Goal: Information Seeking & Learning: Learn about a topic

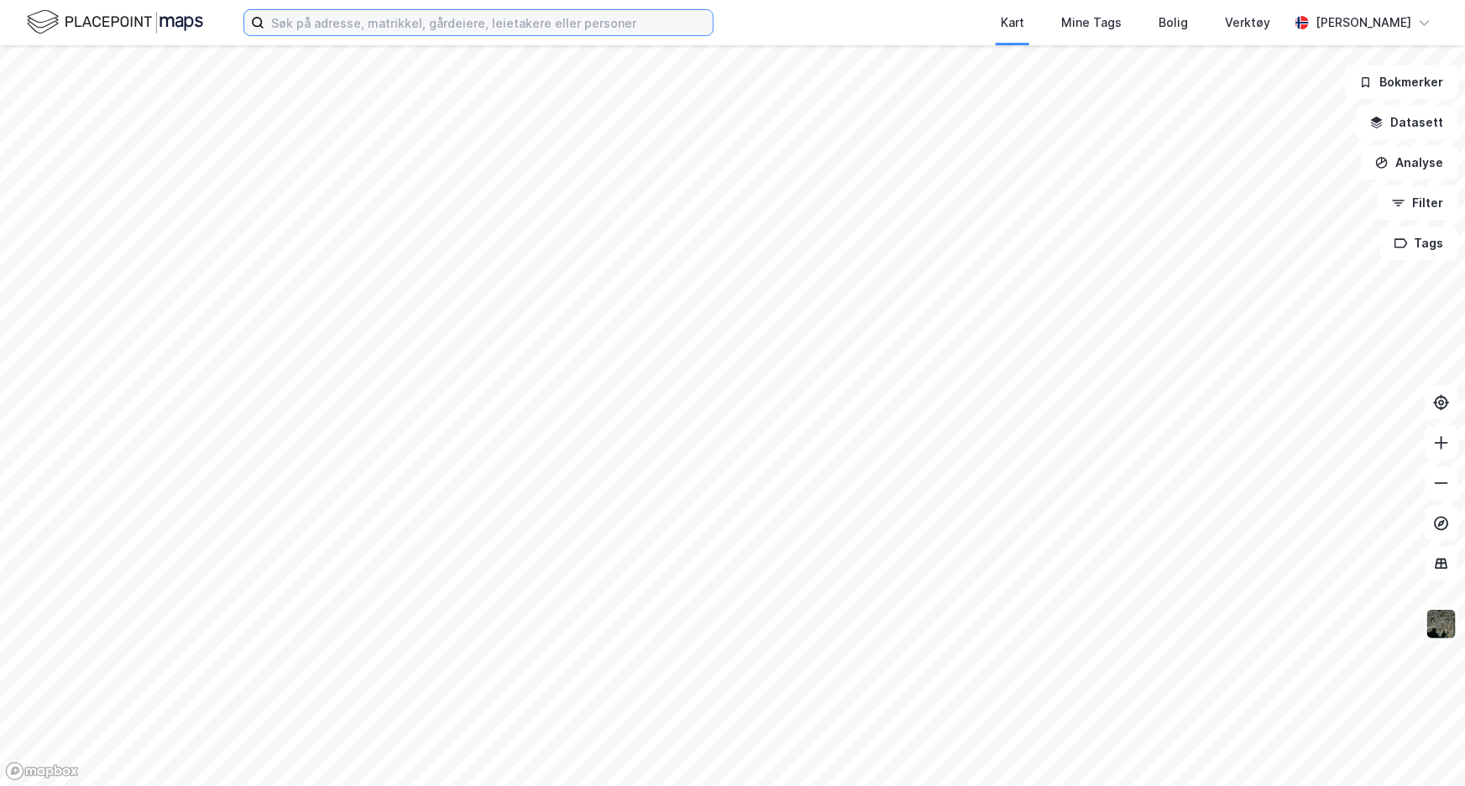
click at [365, 29] on input at bounding box center [488, 22] width 448 height 25
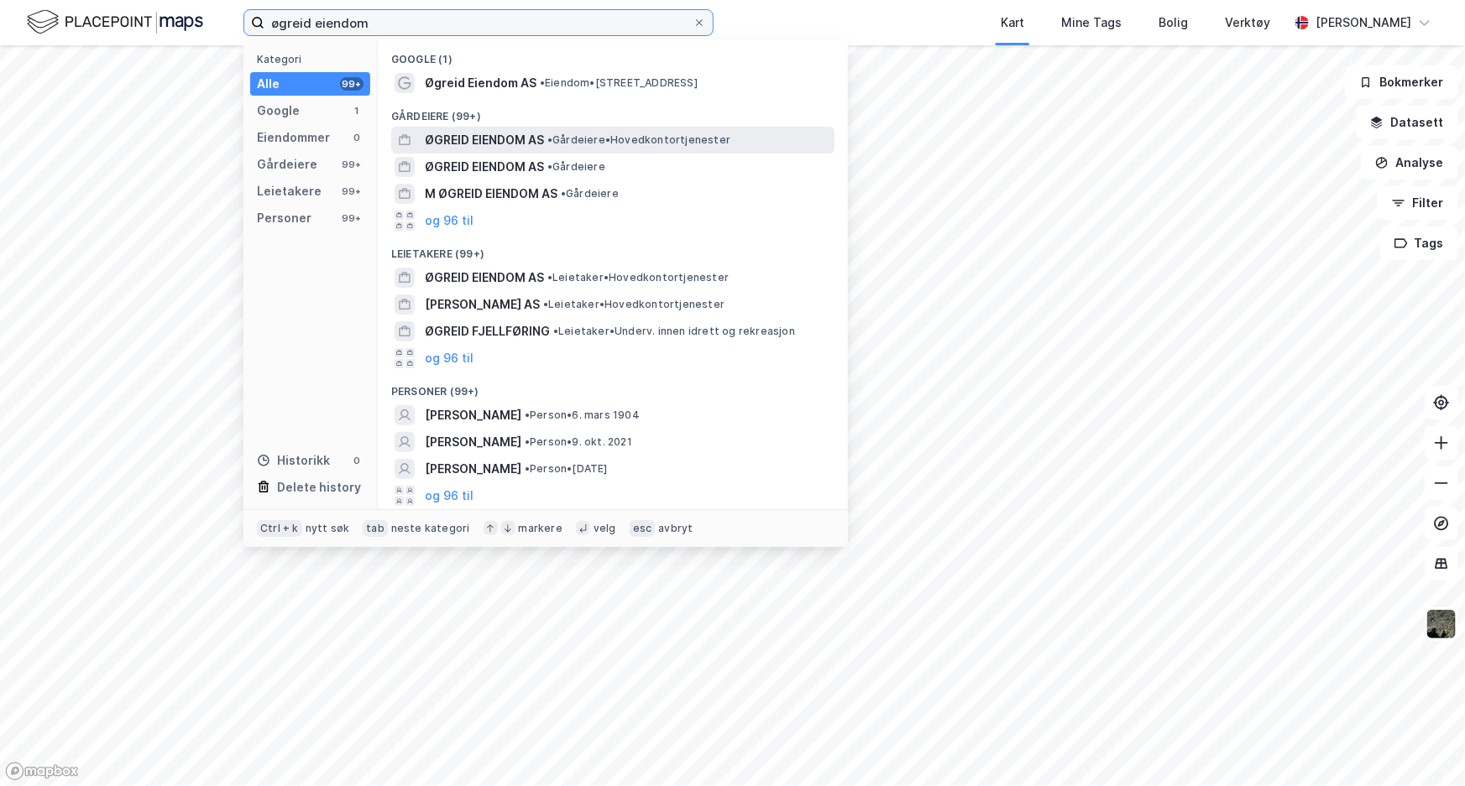
type input "øgreid eiendom"
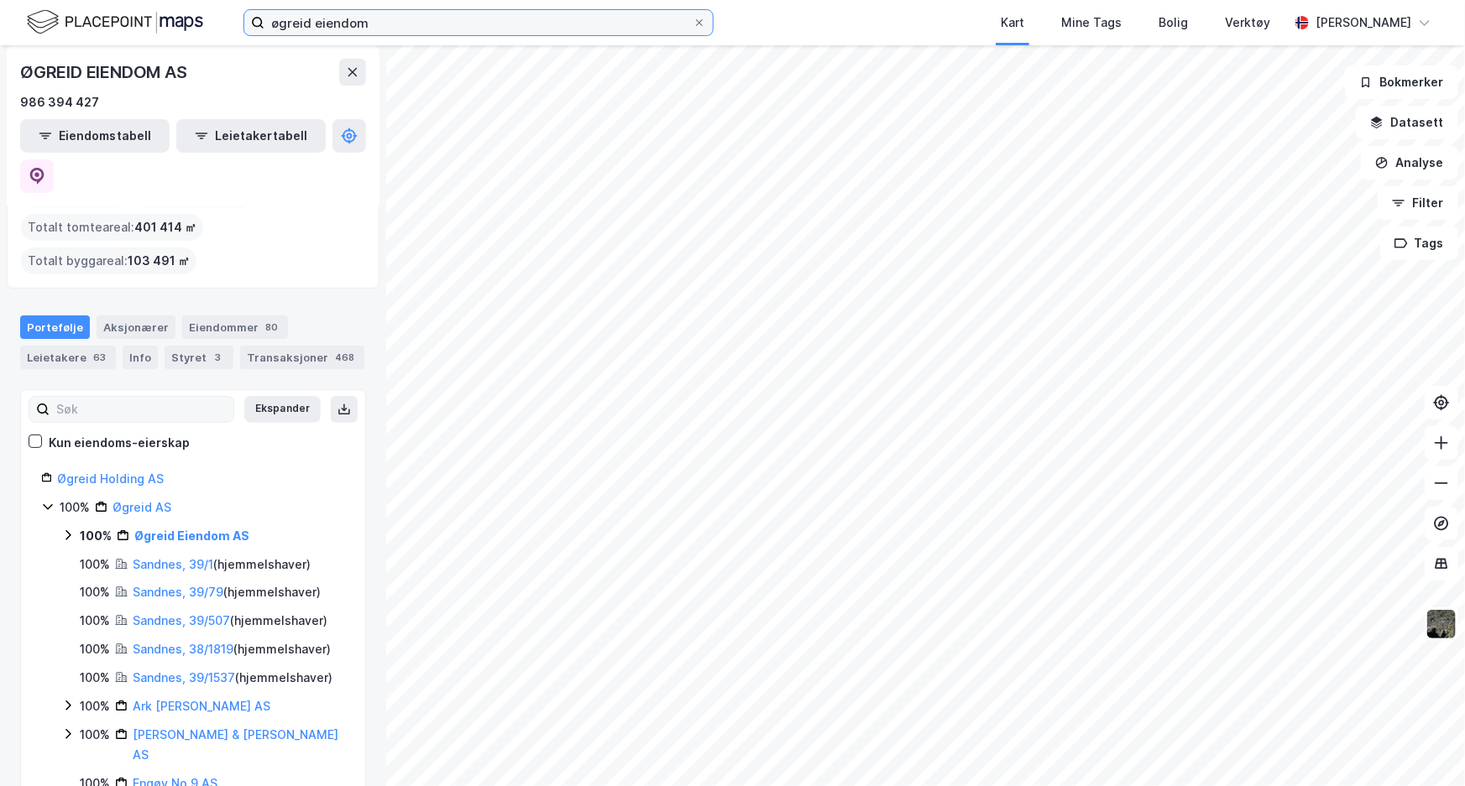
scroll to position [91, 0]
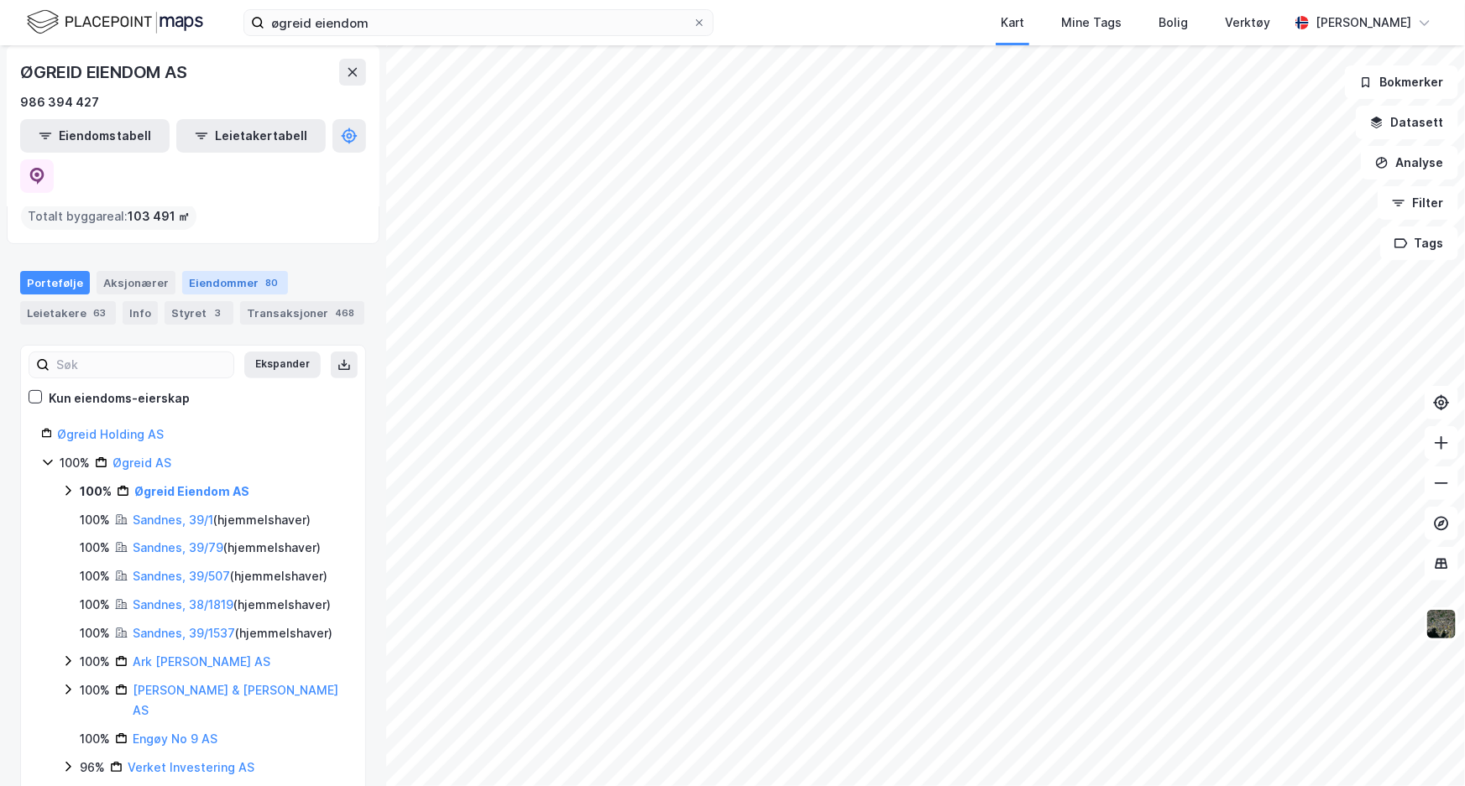
click at [217, 271] on div "Eiendommer 80" at bounding box center [235, 283] width 106 height 24
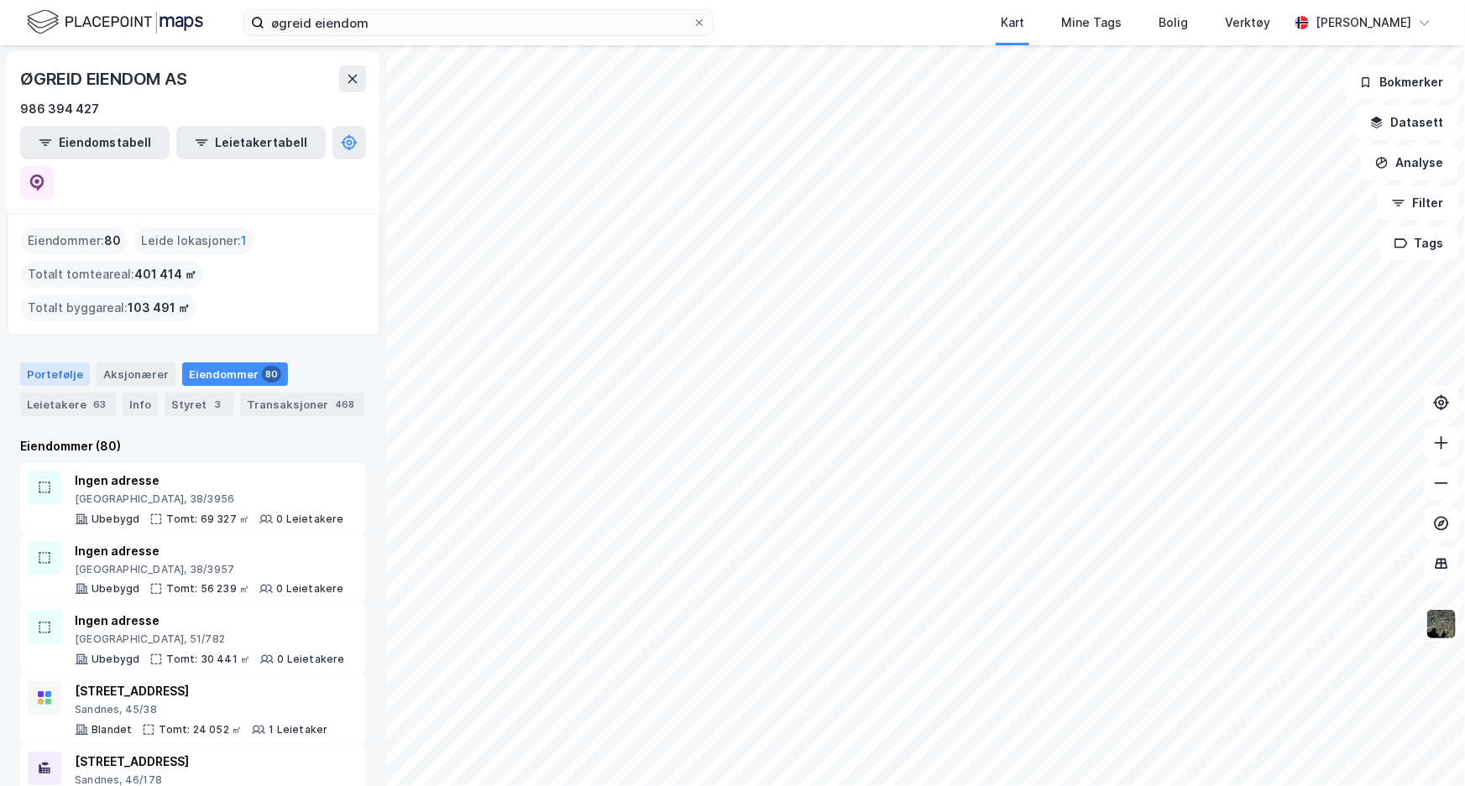
click at [78, 363] on div "Portefølje" at bounding box center [55, 375] width 70 height 24
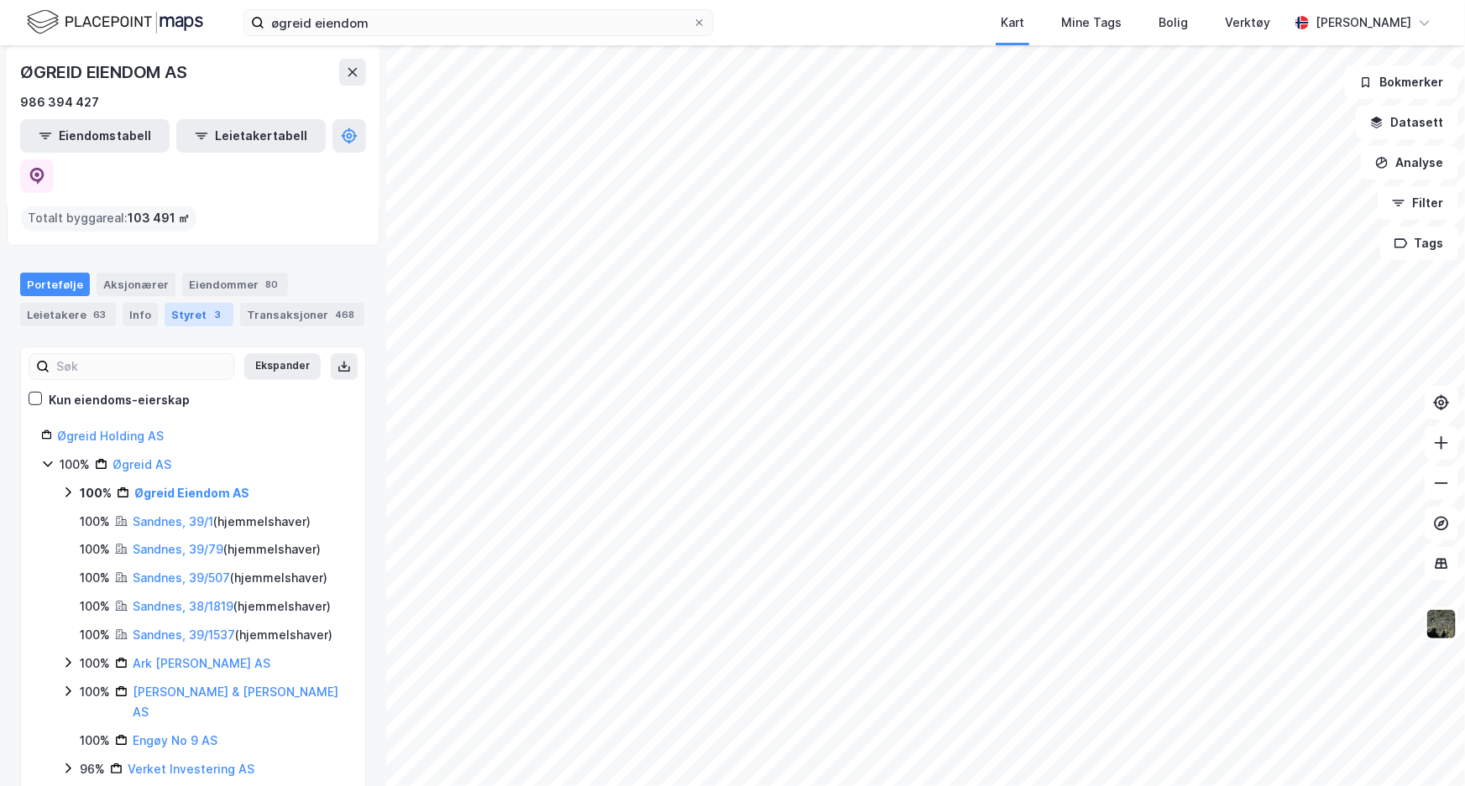
scroll to position [91, 0]
click at [63, 484] on icon at bounding box center [67, 490] width 13 height 13
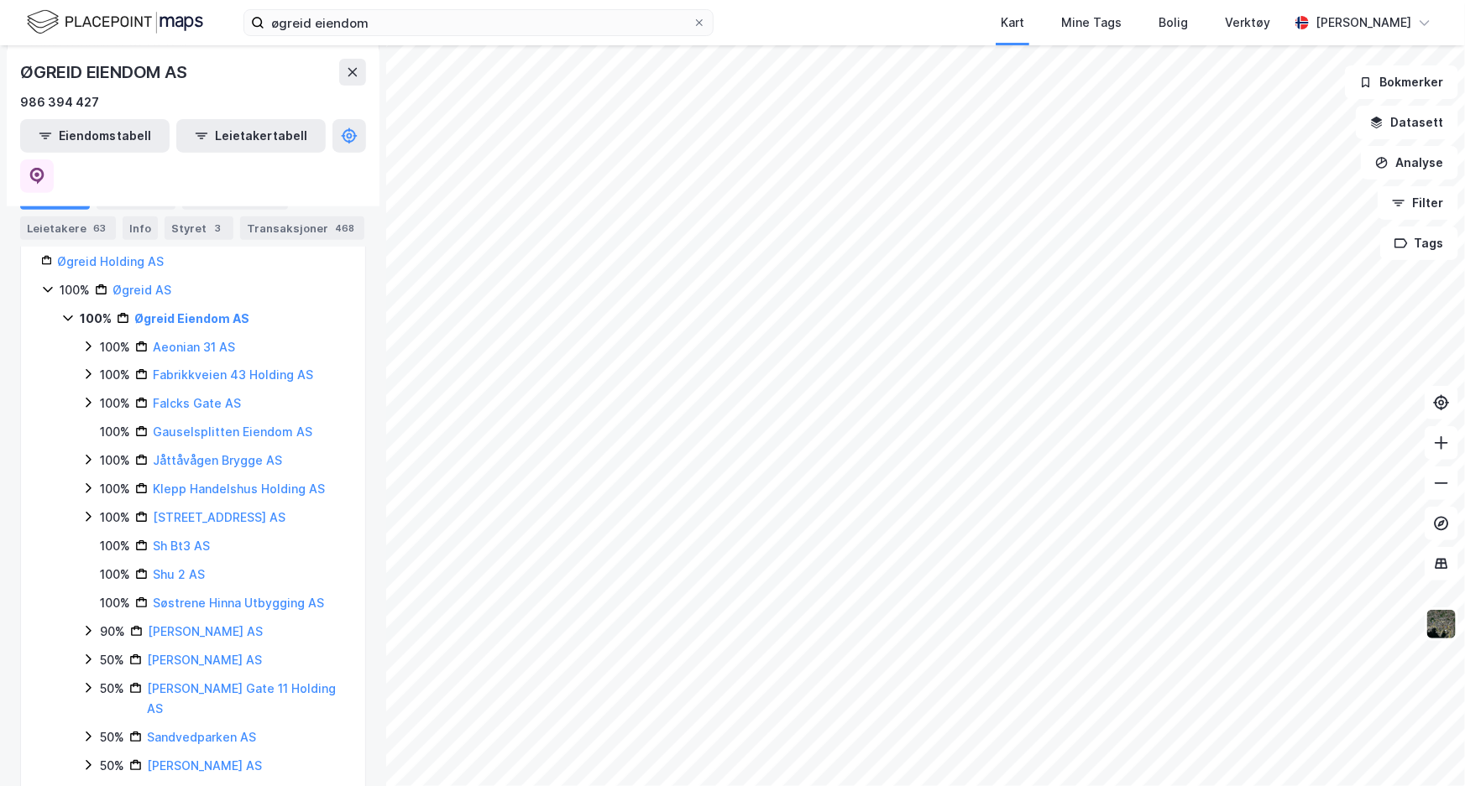
scroll to position [243, 0]
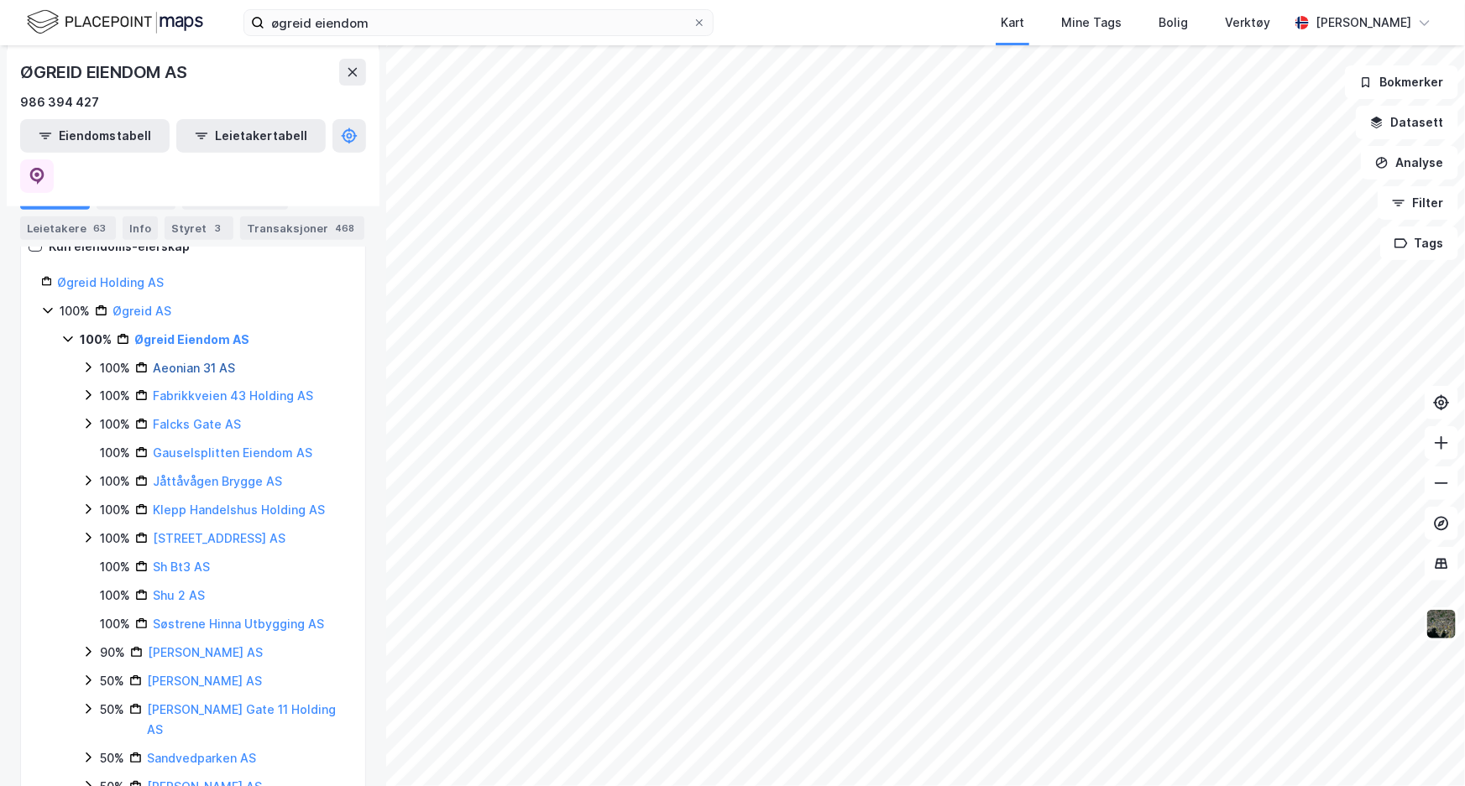
click at [204, 361] on link "Aeonian 31 AS" at bounding box center [194, 368] width 82 height 14
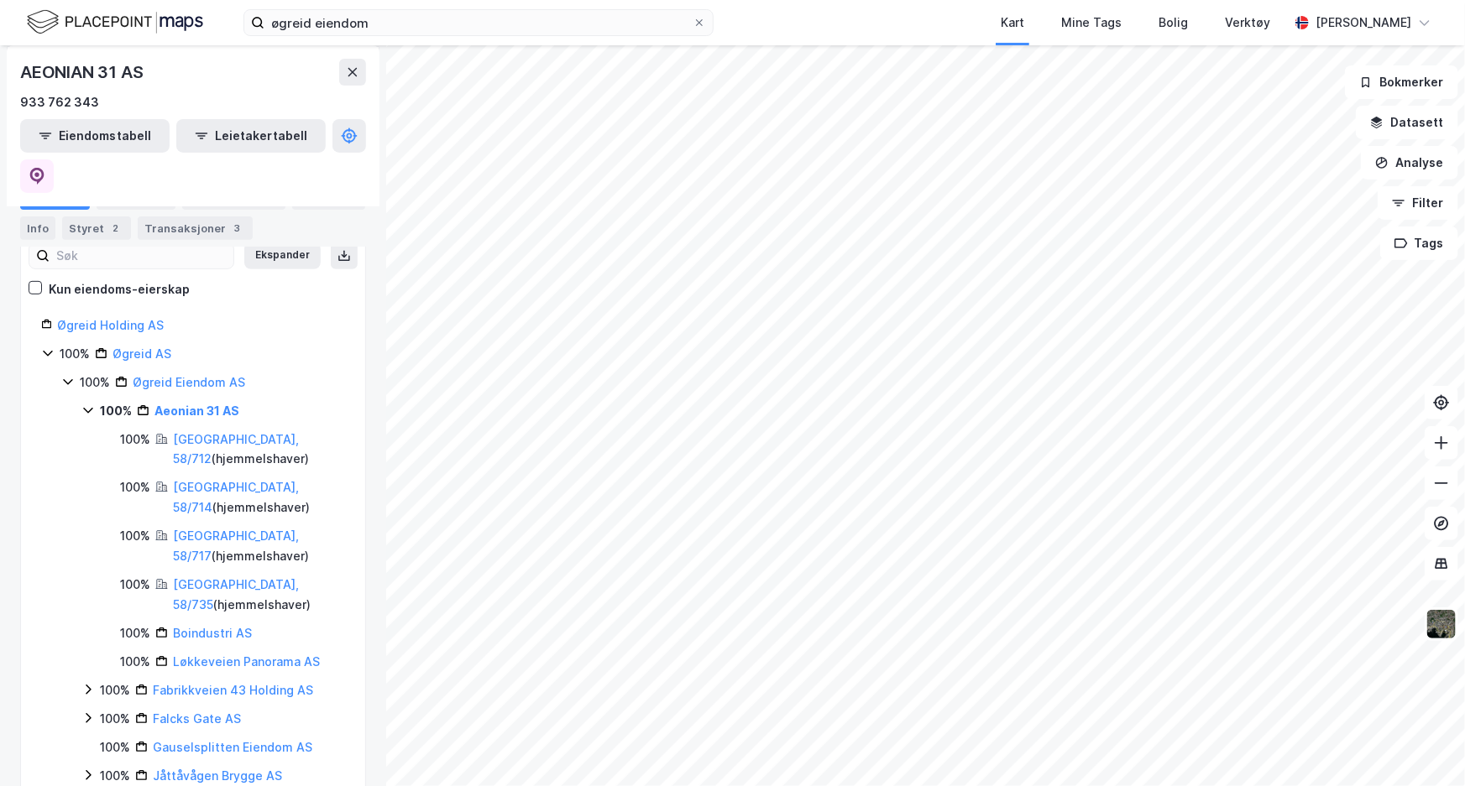
scroll to position [228, 0]
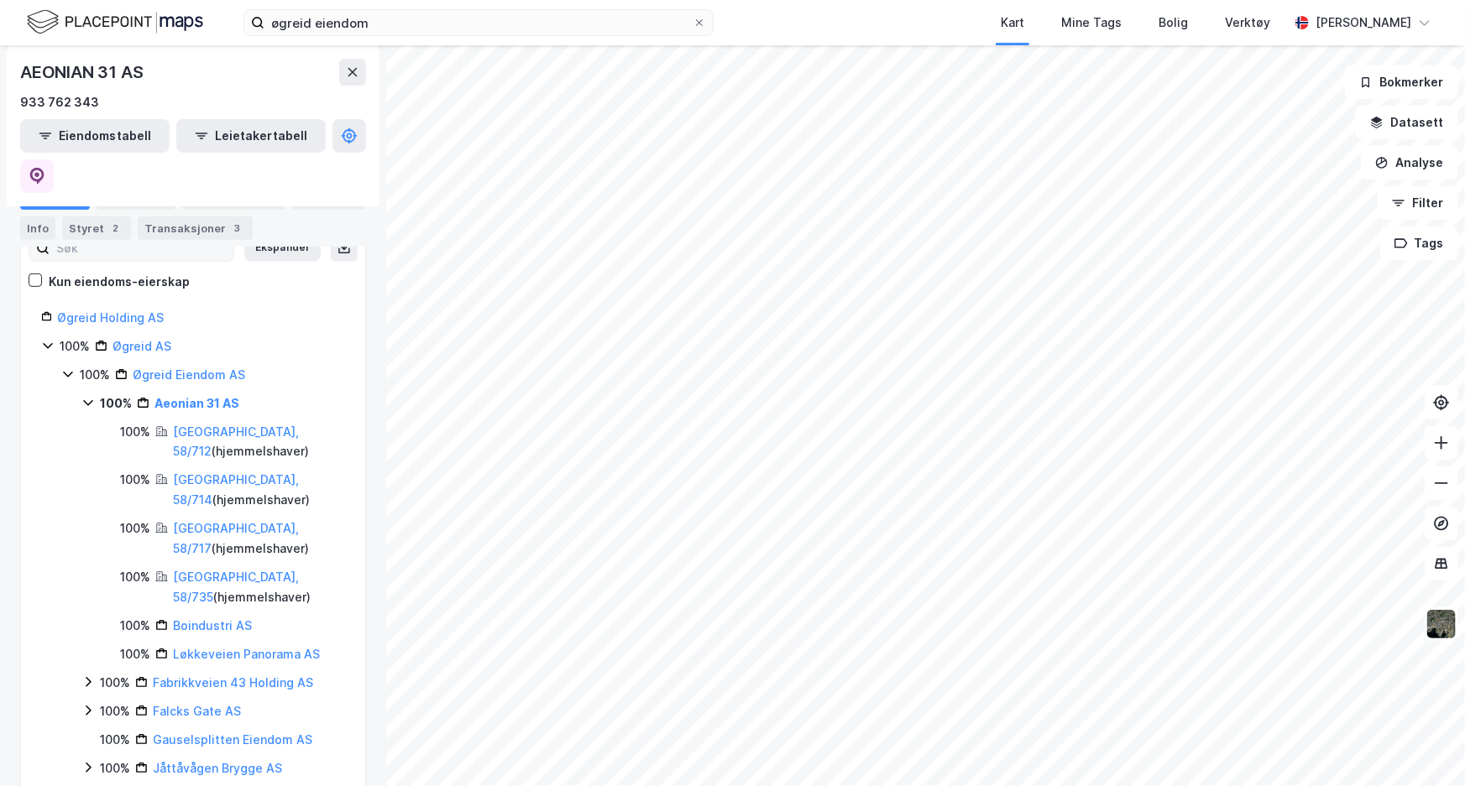
click at [67, 368] on icon at bounding box center [67, 374] width 13 height 13
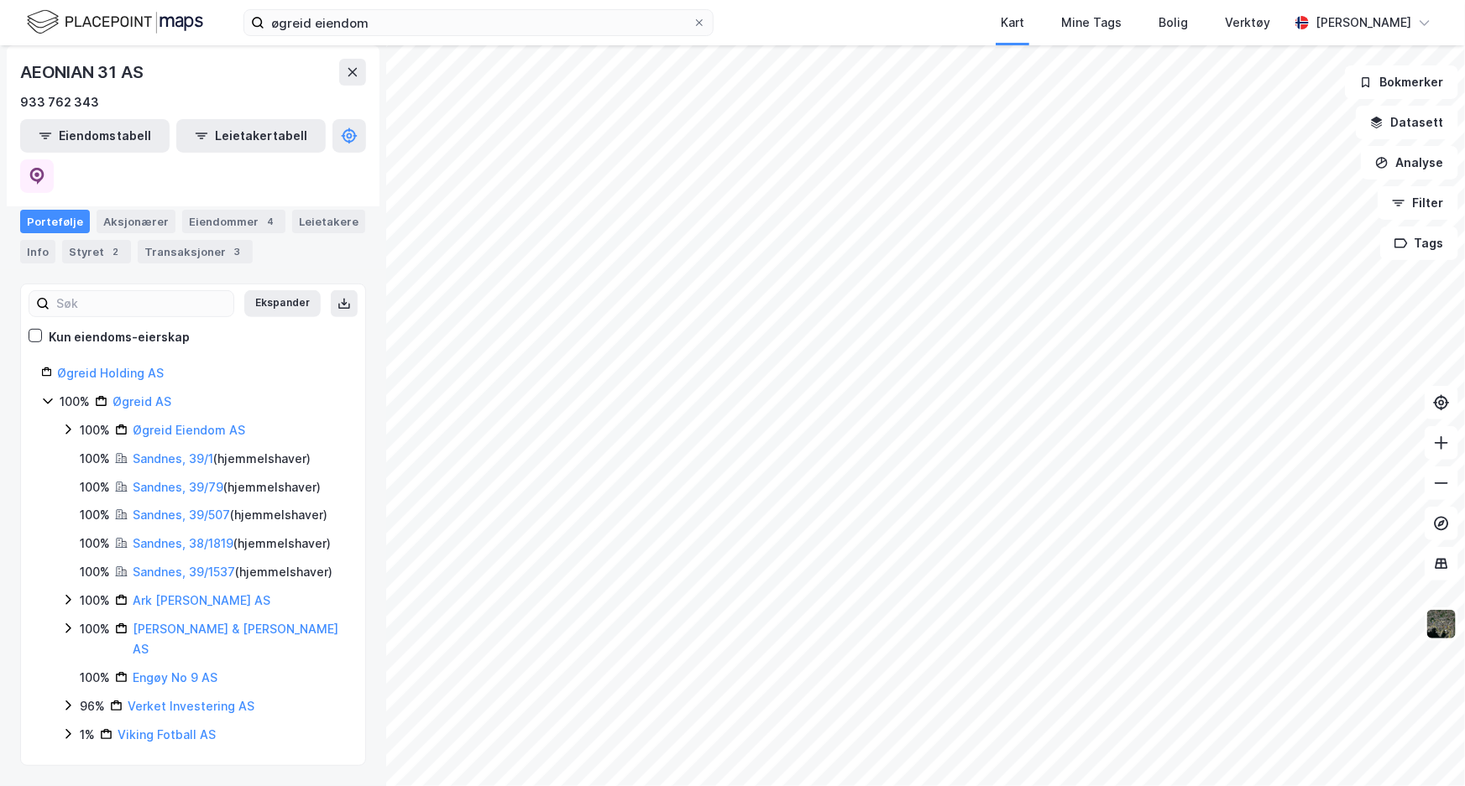
scroll to position [112, 0]
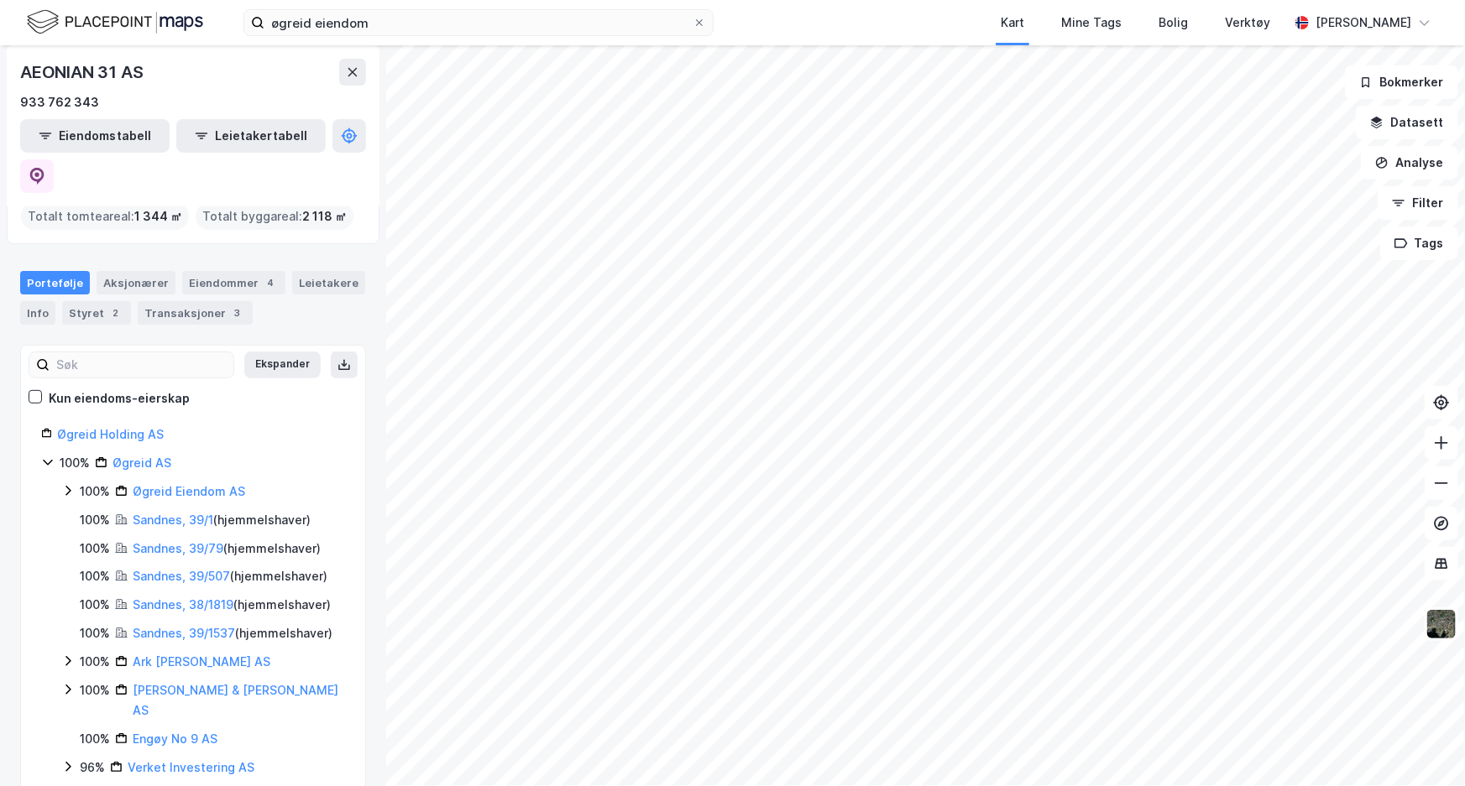
click at [67, 484] on icon at bounding box center [67, 490] width 13 height 13
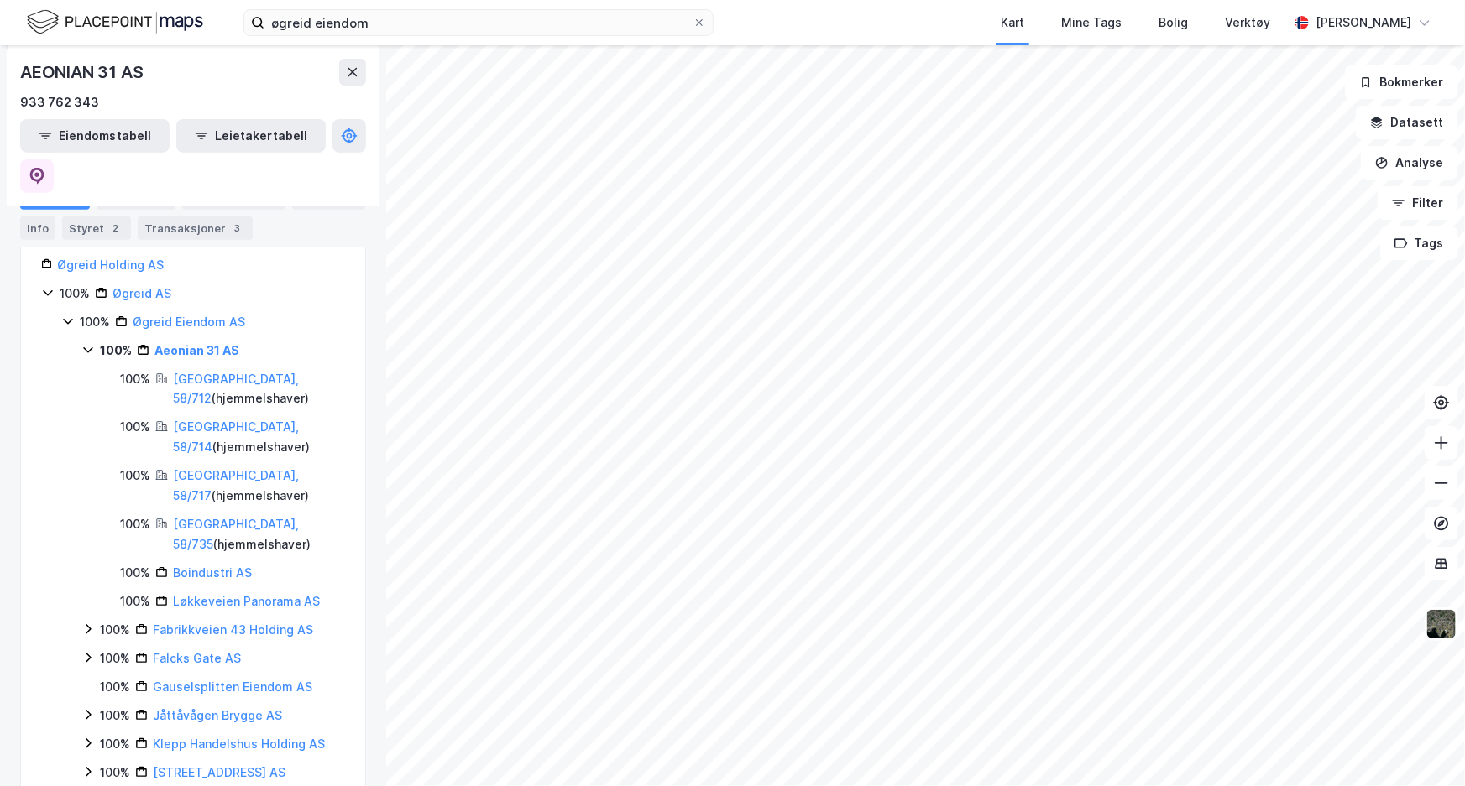
scroll to position [305, 0]
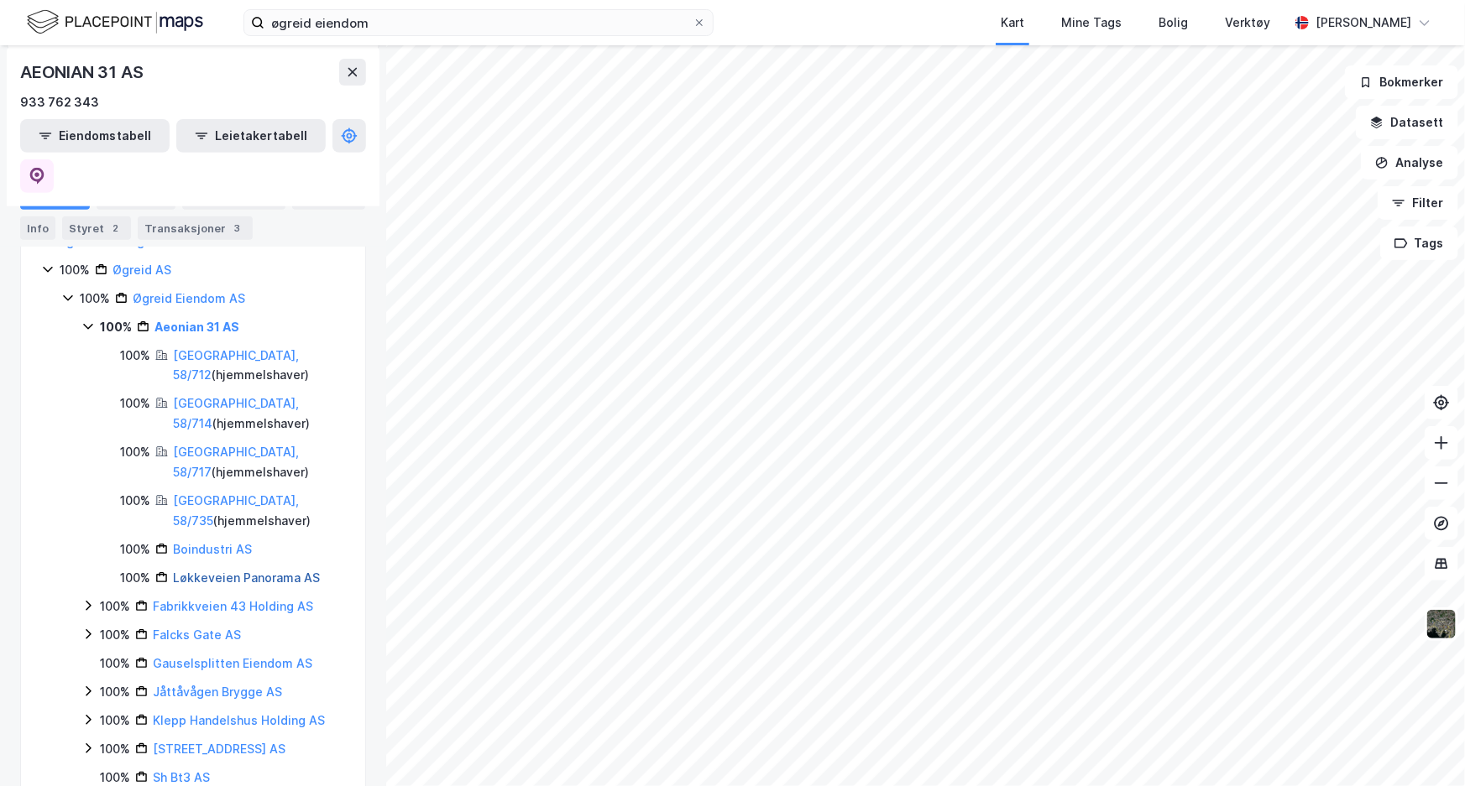
click at [191, 571] on link "Løkkeveien Panorama AS" at bounding box center [246, 578] width 147 height 14
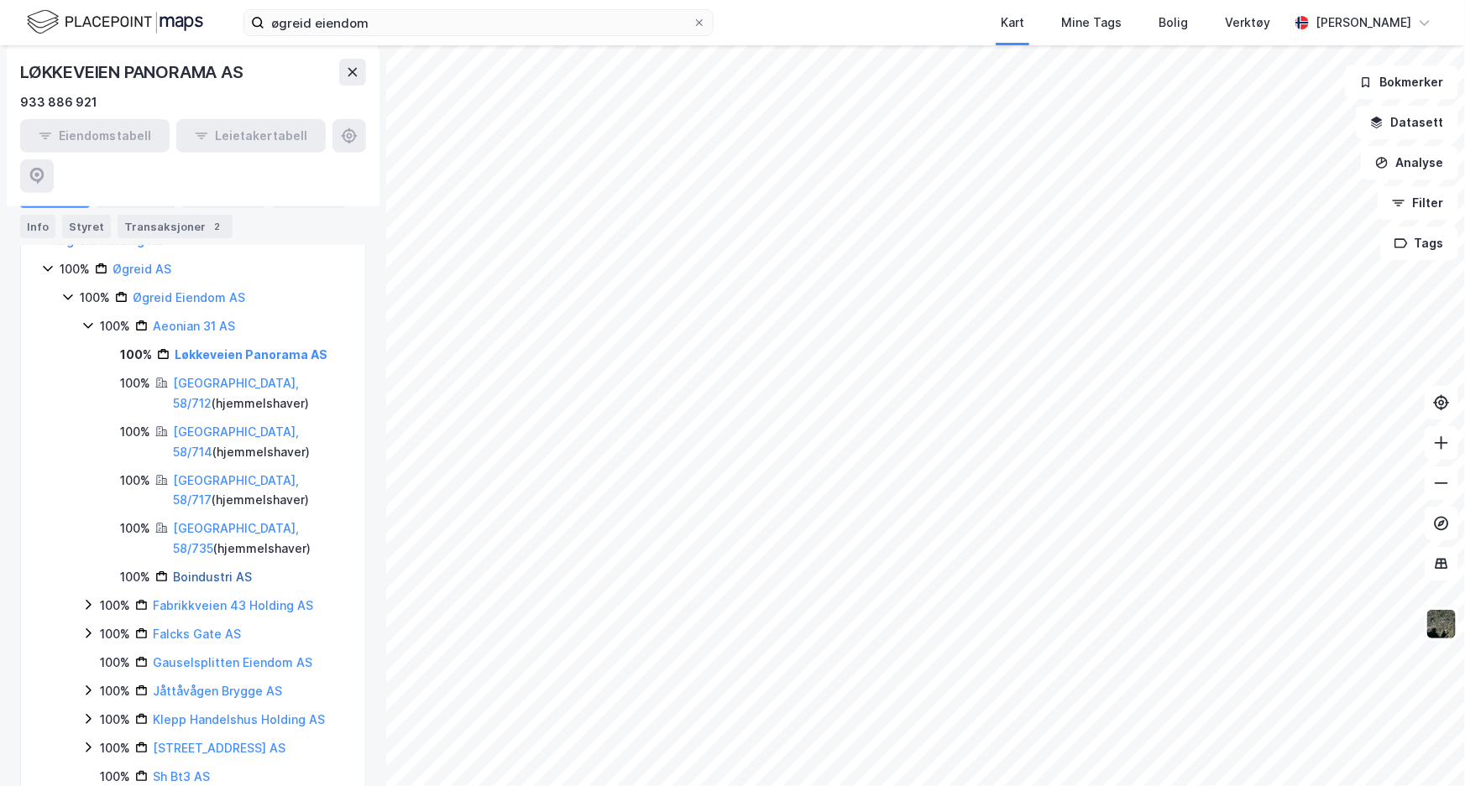
scroll to position [305, 0]
click at [204, 598] on link "Fabrikkveien 43 Holding AS" at bounding box center [233, 605] width 160 height 14
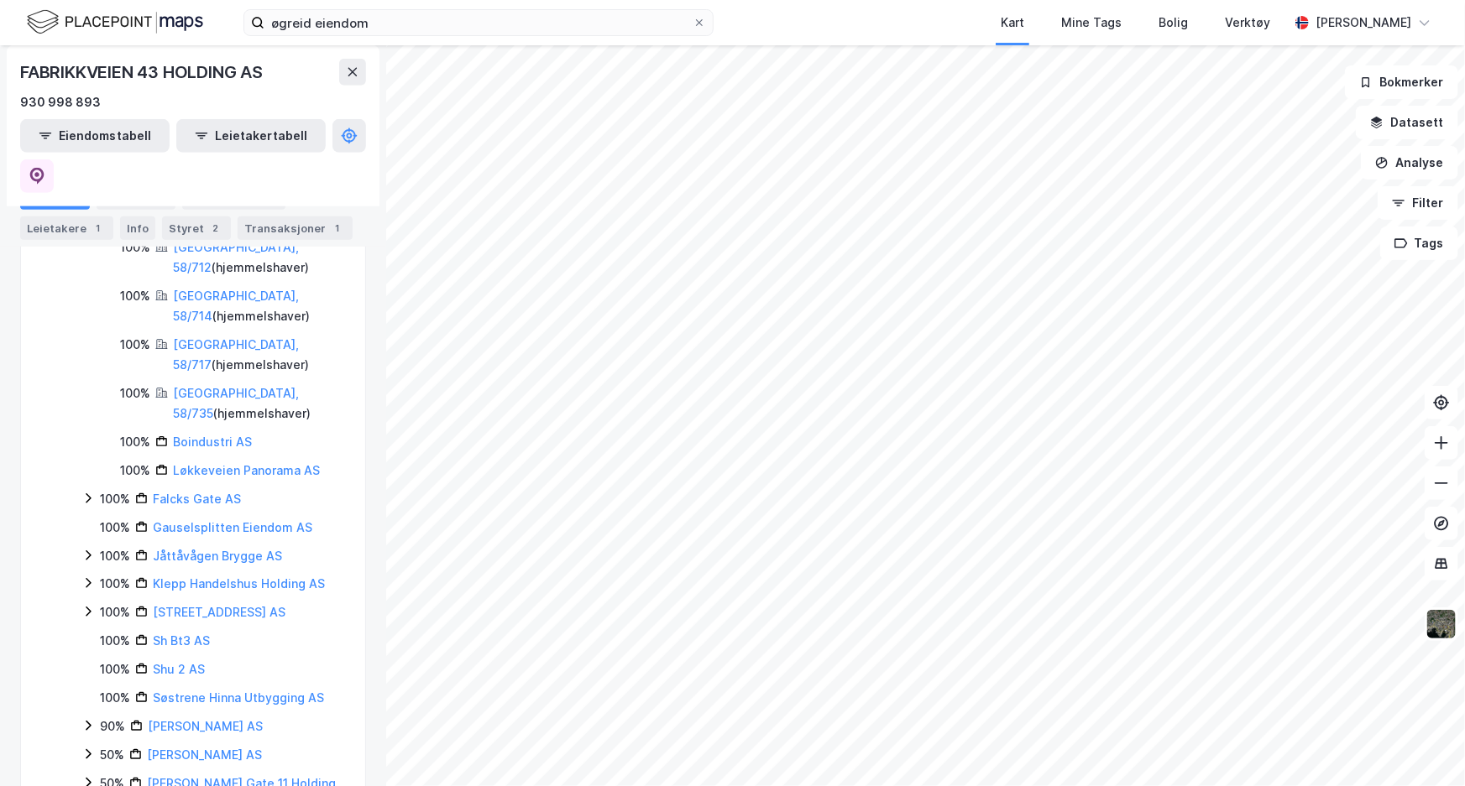
scroll to position [534, 0]
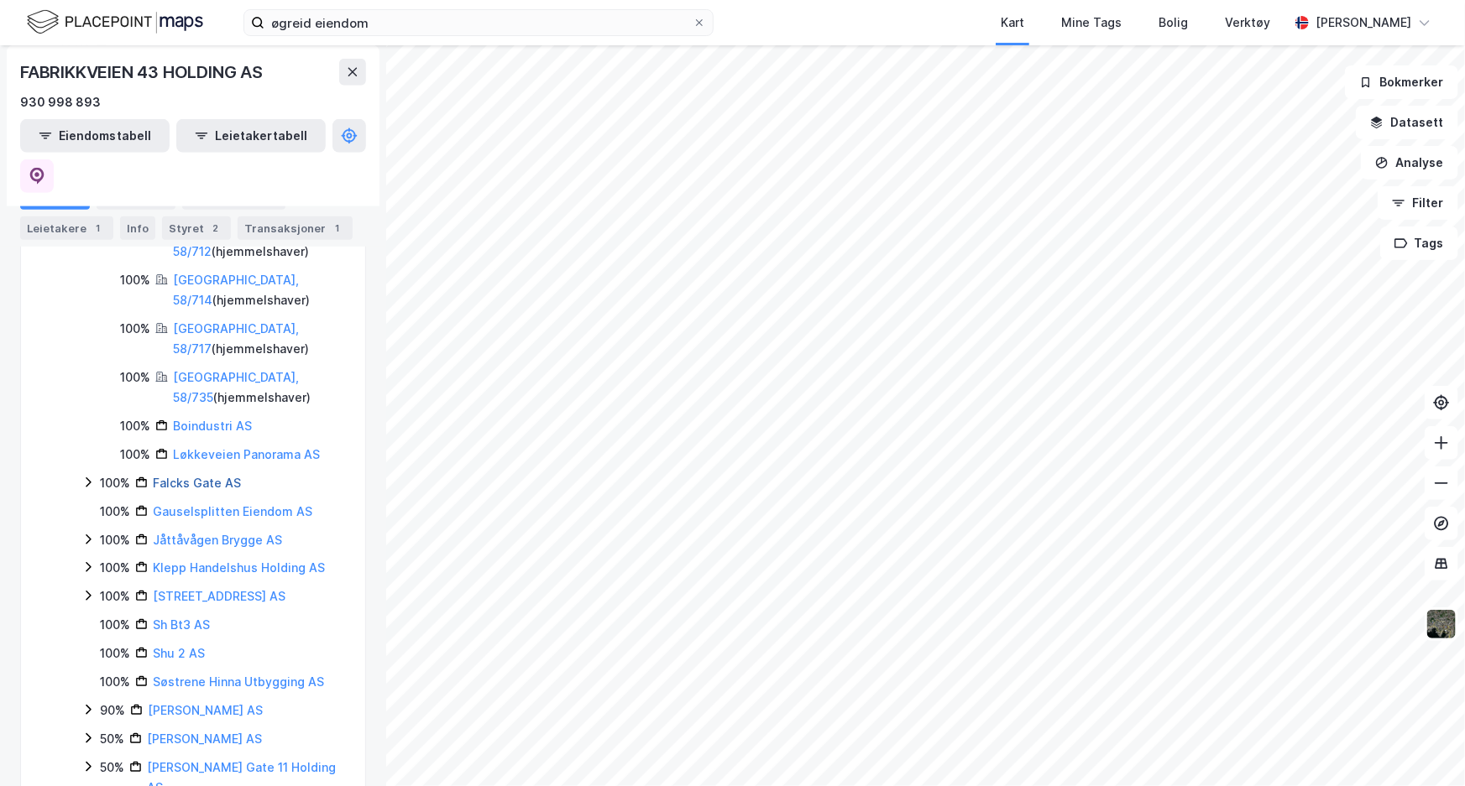
click at [223, 476] on link "Falcks Gate AS" at bounding box center [197, 483] width 88 height 14
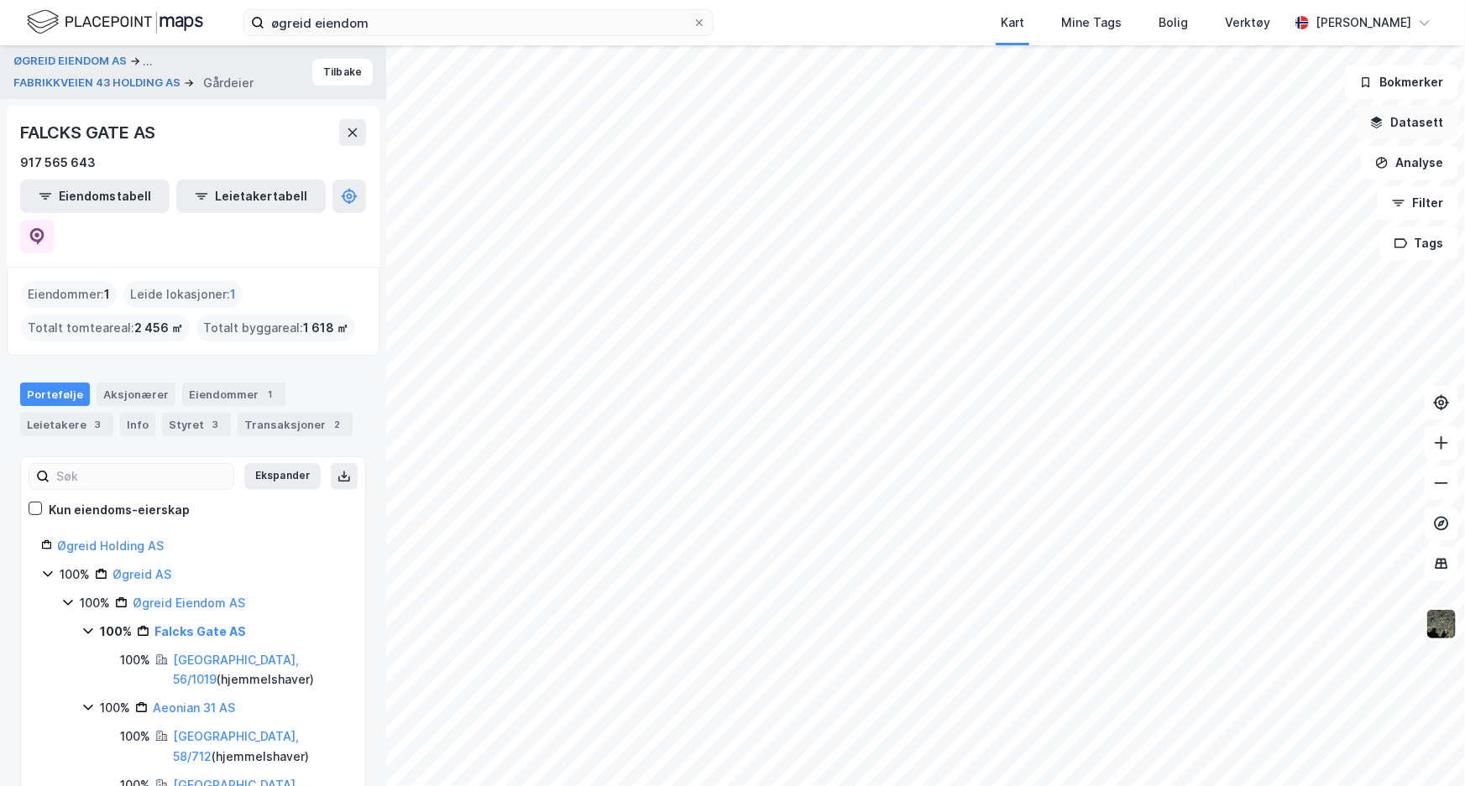
click at [1428, 131] on button "Datasett" at bounding box center [1406, 123] width 102 height 34
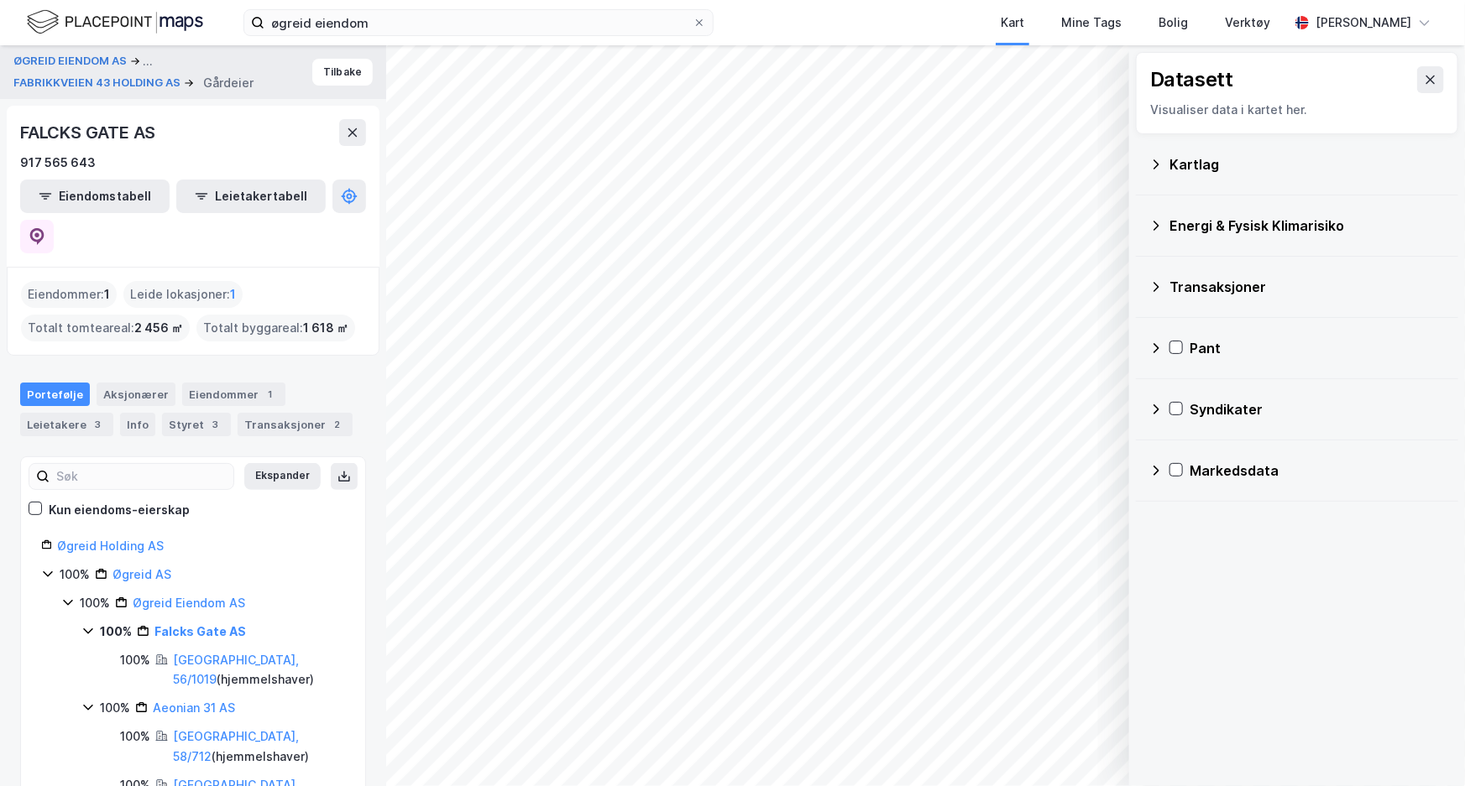
click at [1159, 164] on icon at bounding box center [1155, 164] width 13 height 13
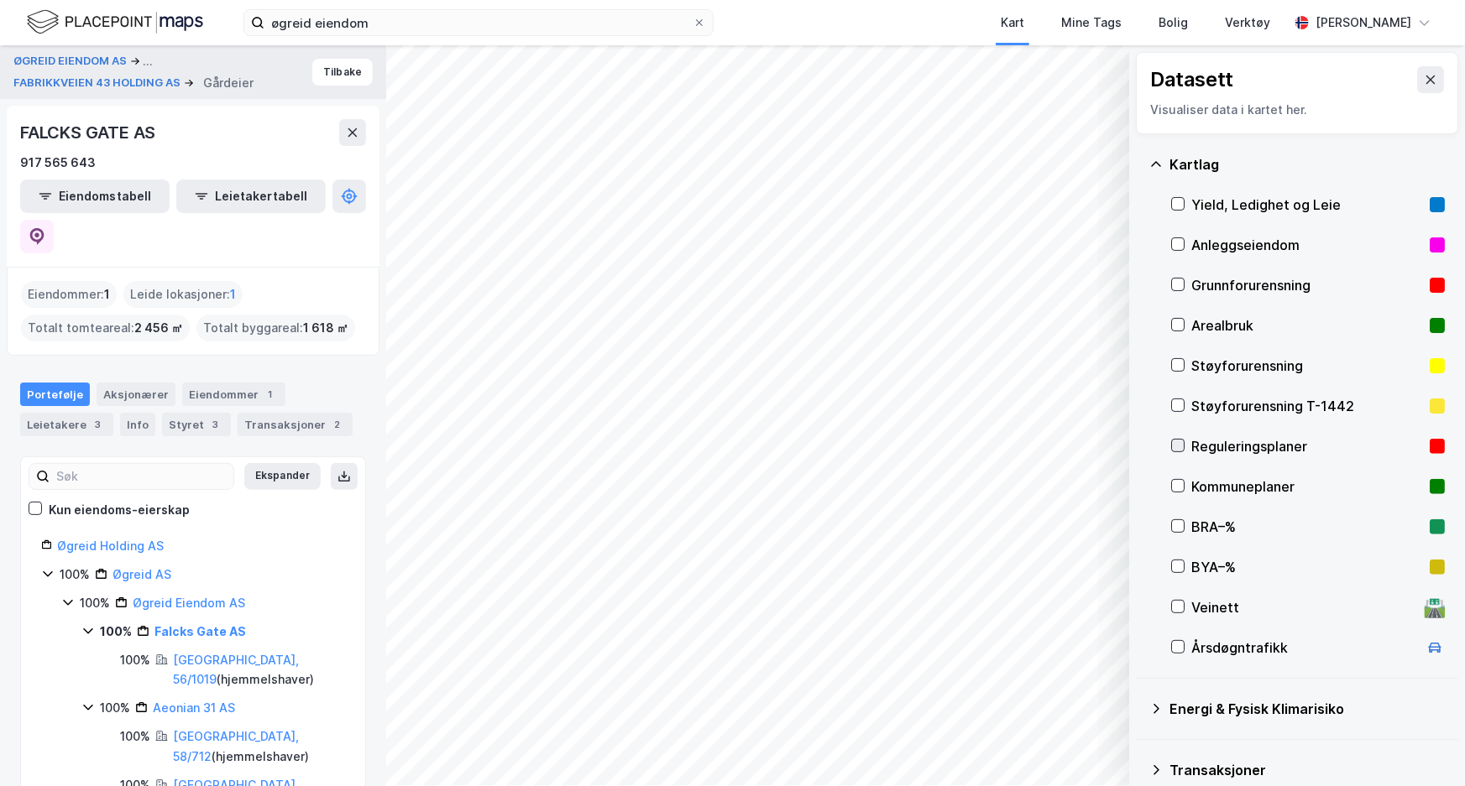
click at [1176, 445] on icon at bounding box center [1178, 446] width 12 height 12
